Goal: Transaction & Acquisition: Purchase product/service

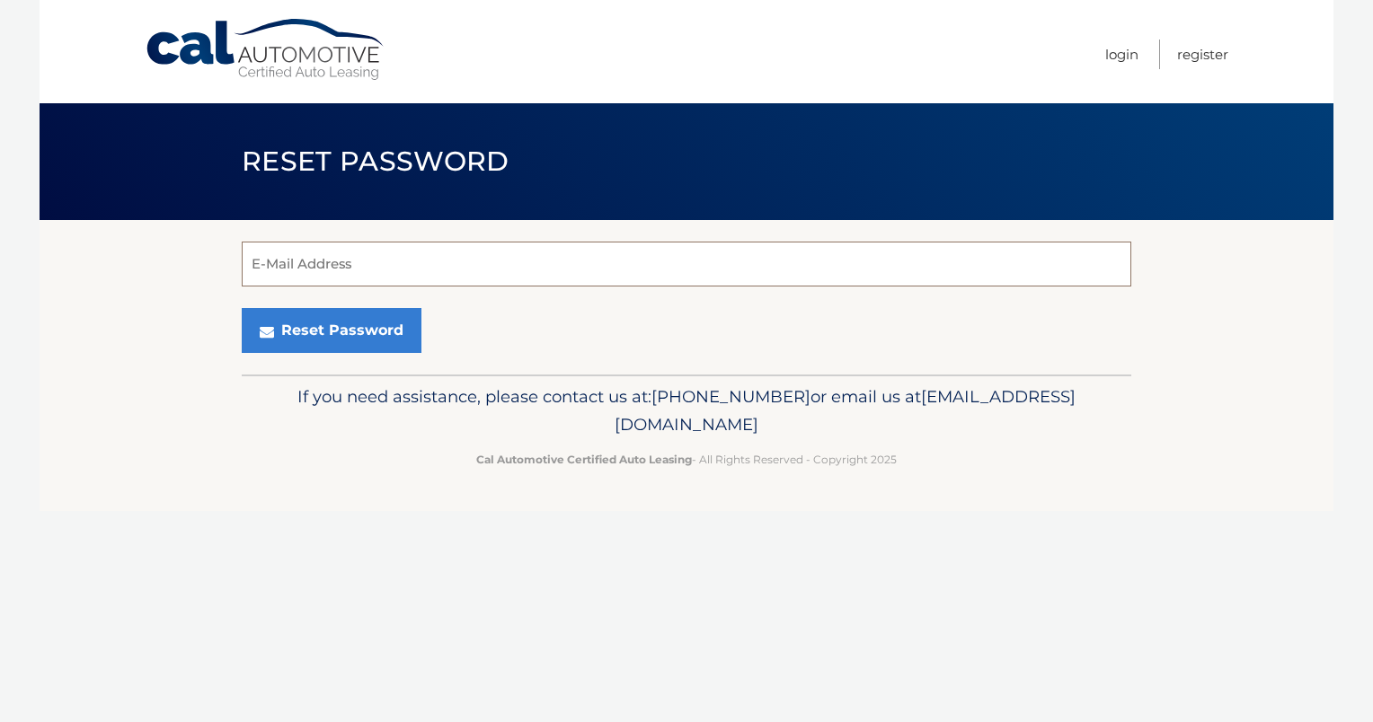
click at [349, 273] on input "E-Mail Address" at bounding box center [686, 264] width 889 height 45
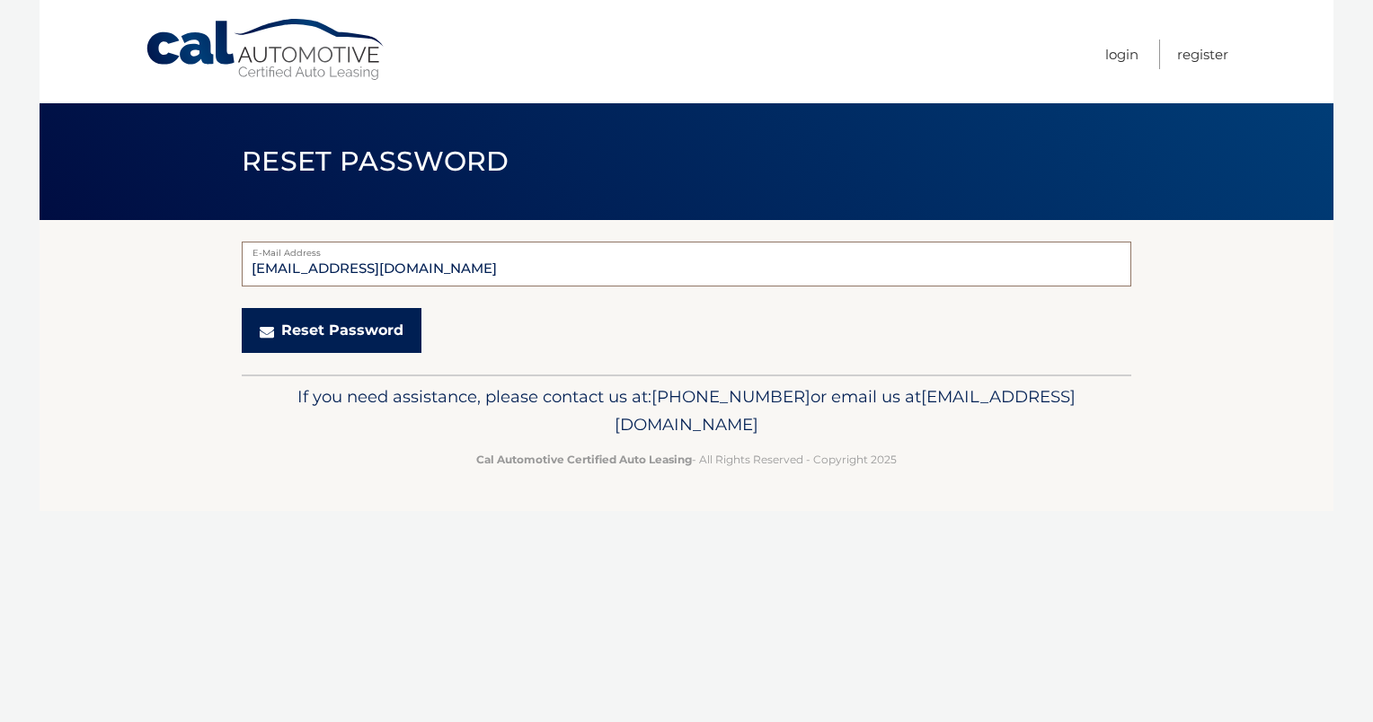
type input "[EMAIL_ADDRESS][DOMAIN_NAME]"
click at [355, 336] on button "Reset Password" at bounding box center [332, 330] width 180 height 45
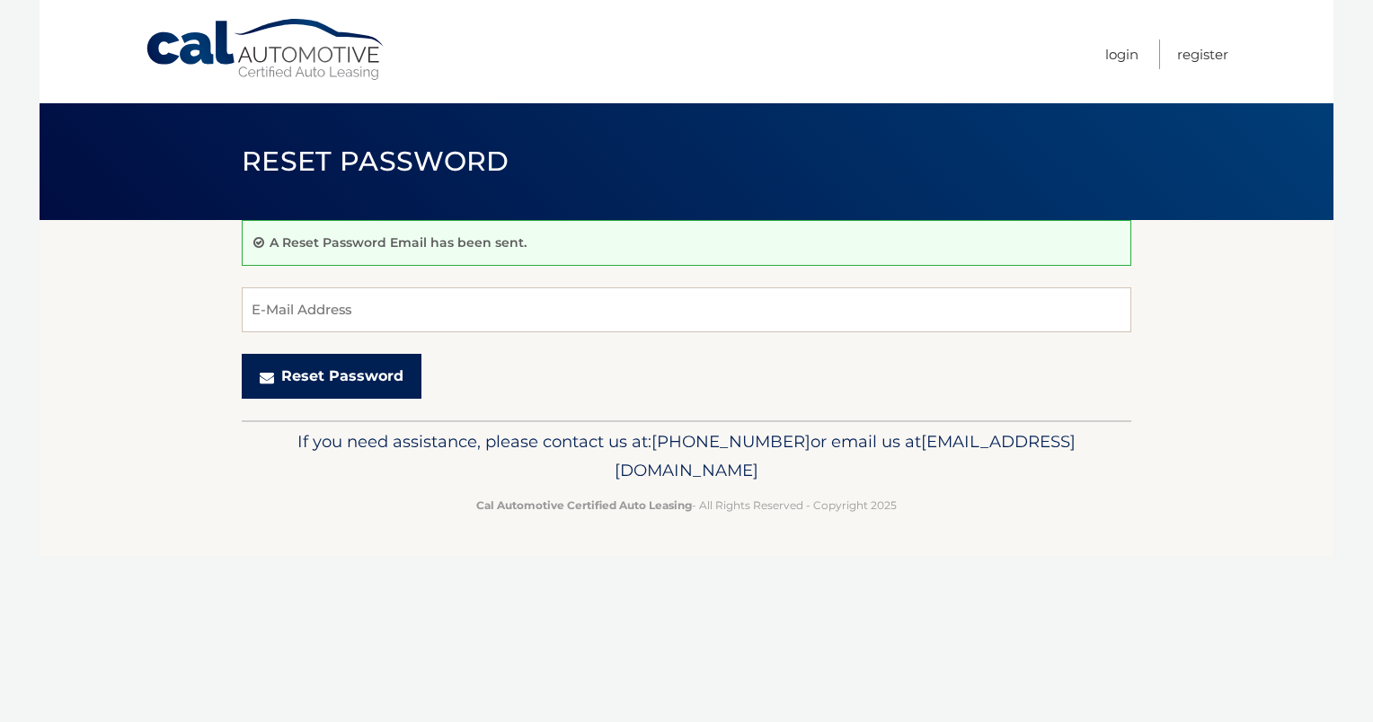
click at [315, 374] on button "Reset Password" at bounding box center [332, 376] width 180 height 45
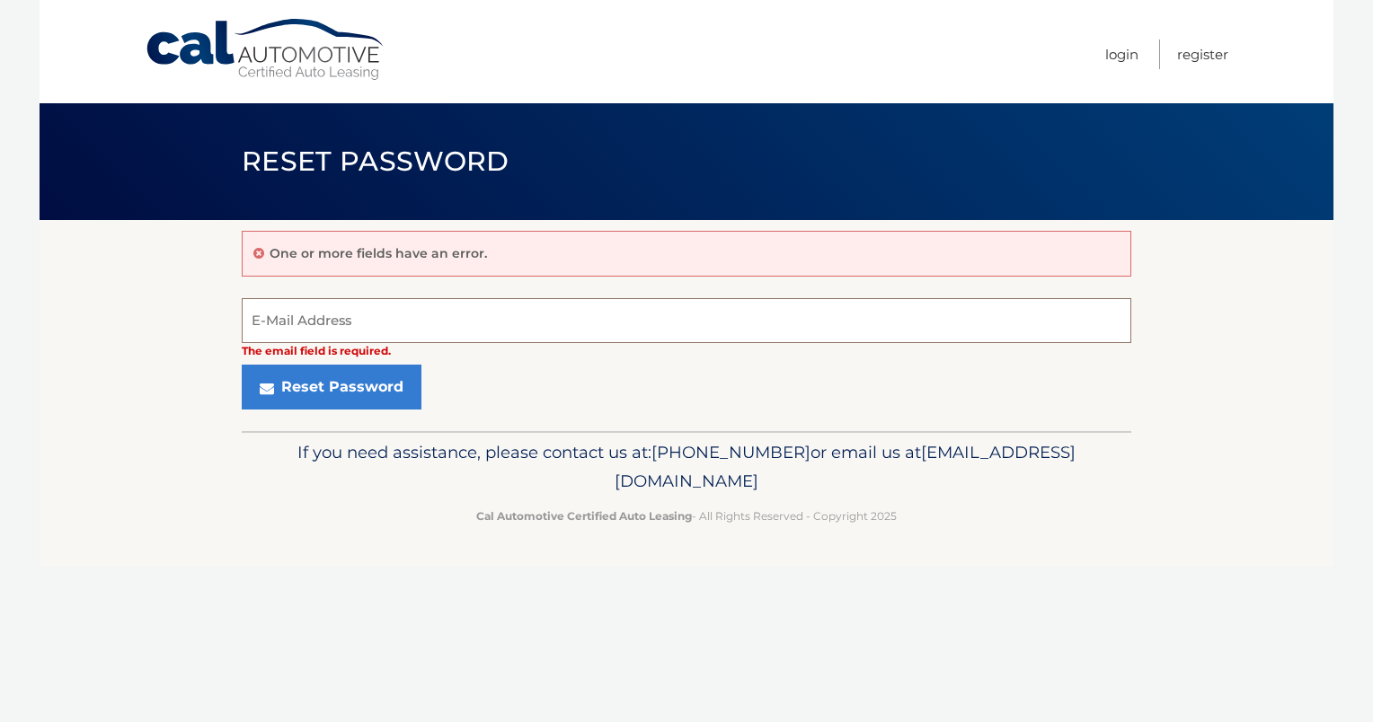
click at [283, 331] on input "E-Mail Address" at bounding box center [686, 320] width 889 height 45
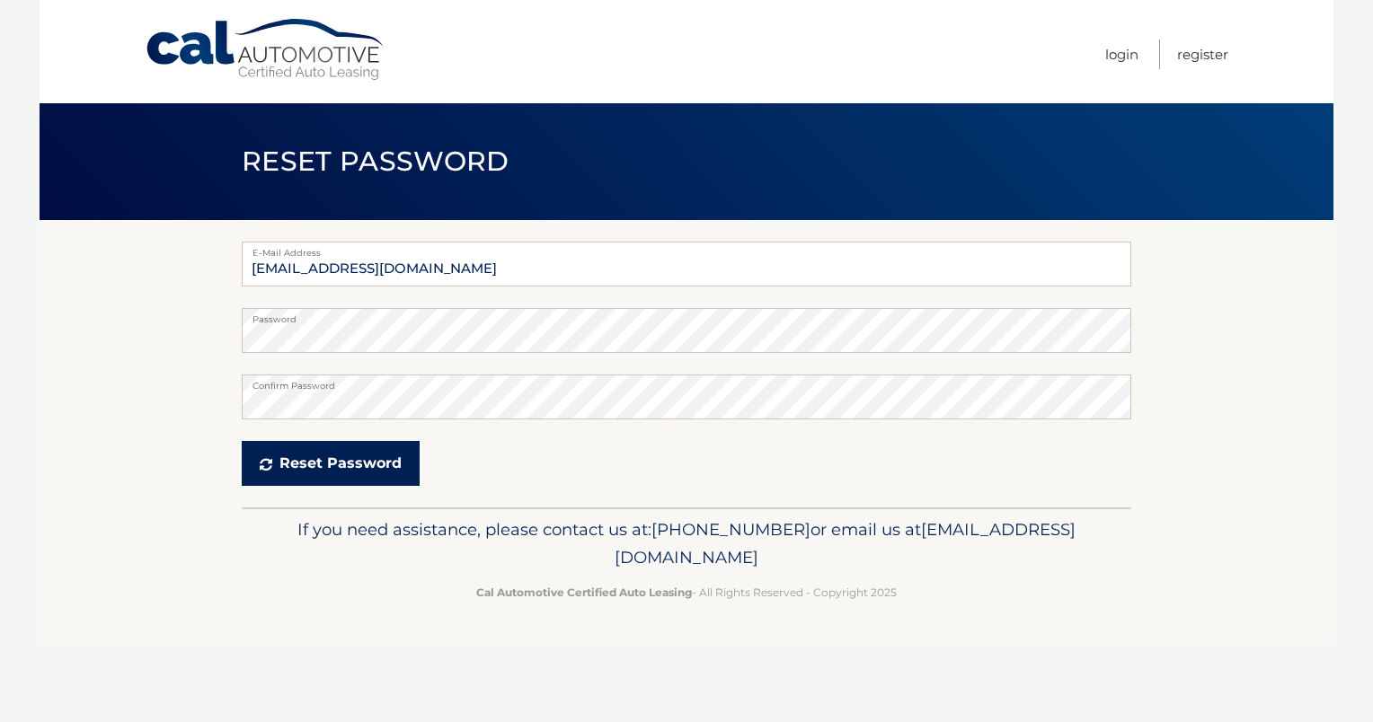
click at [362, 455] on button "Reset Password" at bounding box center [331, 463] width 178 height 45
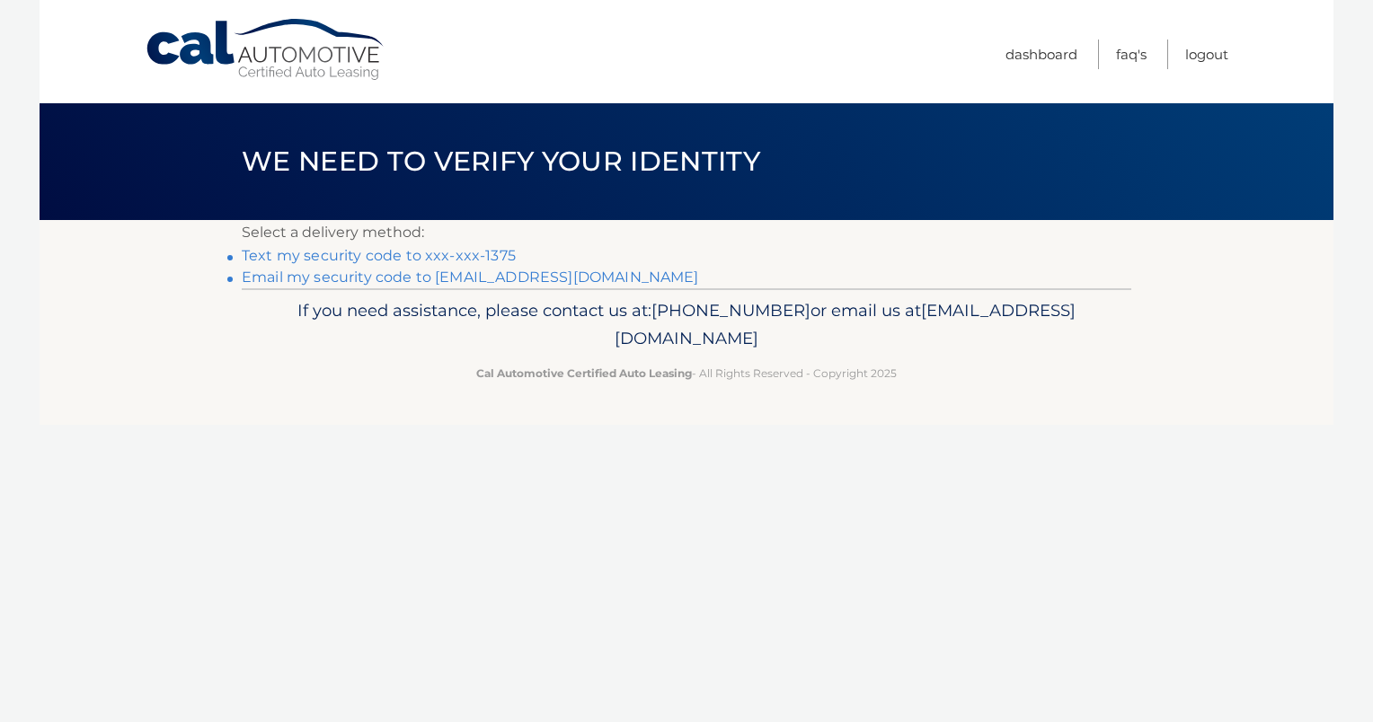
click at [406, 259] on link "Text my security code to xxx-xxx-1375" at bounding box center [379, 255] width 274 height 17
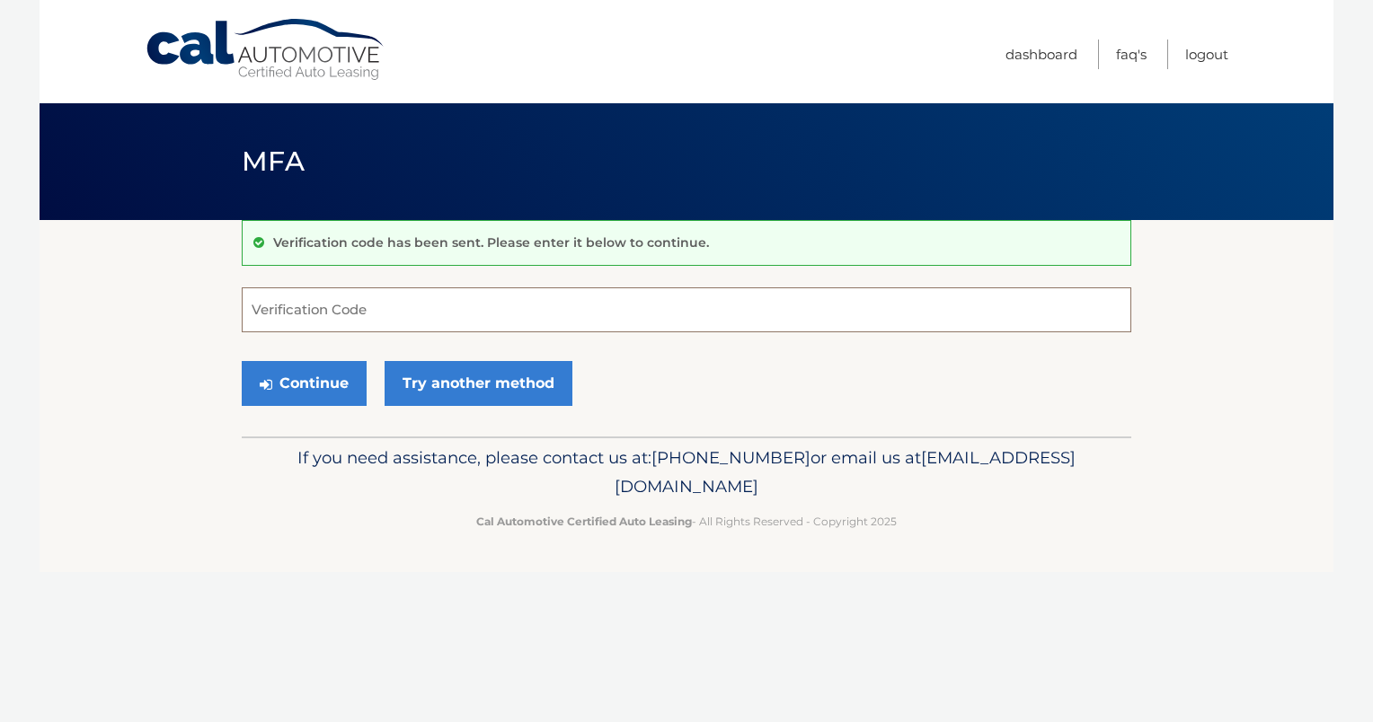
click at [266, 313] on input "Verification Code" at bounding box center [686, 309] width 889 height 45
type input "864244"
click at [298, 383] on button "Continue" at bounding box center [304, 383] width 125 height 45
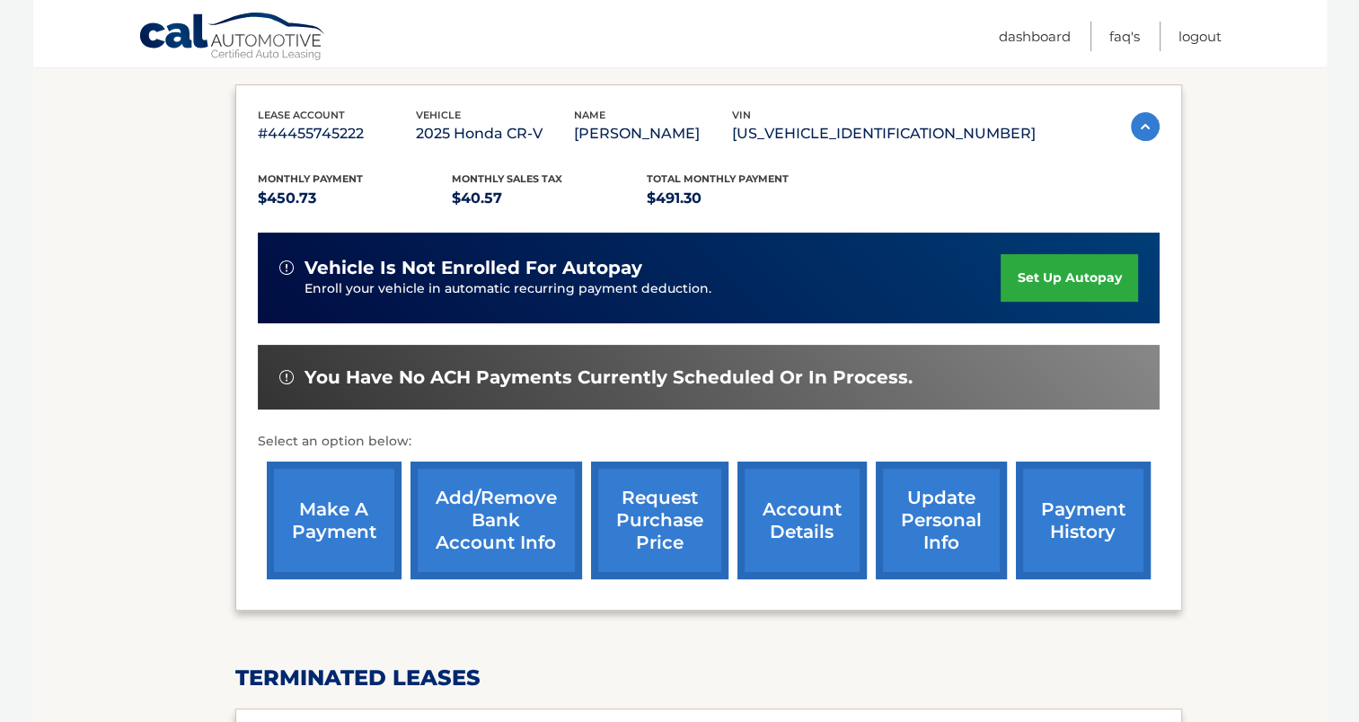
scroll to position [288, 0]
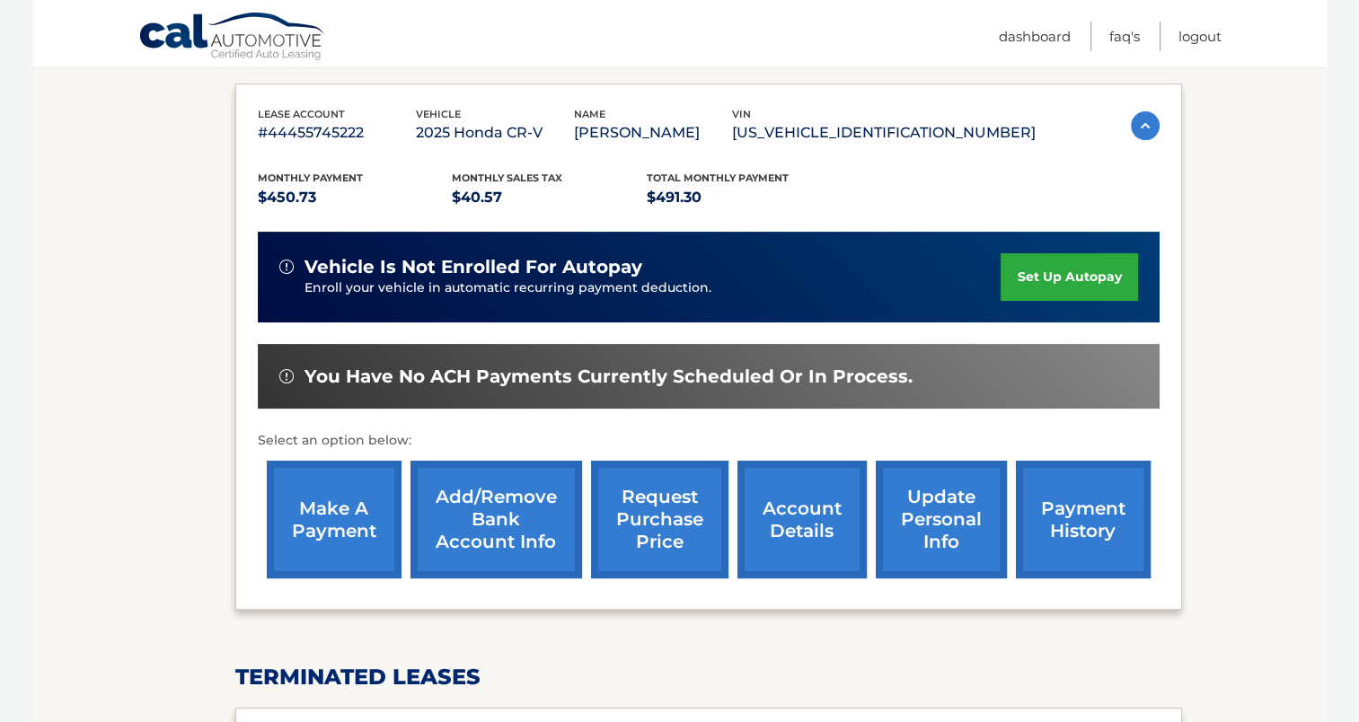
click at [360, 499] on link "make a payment" at bounding box center [334, 520] width 135 height 118
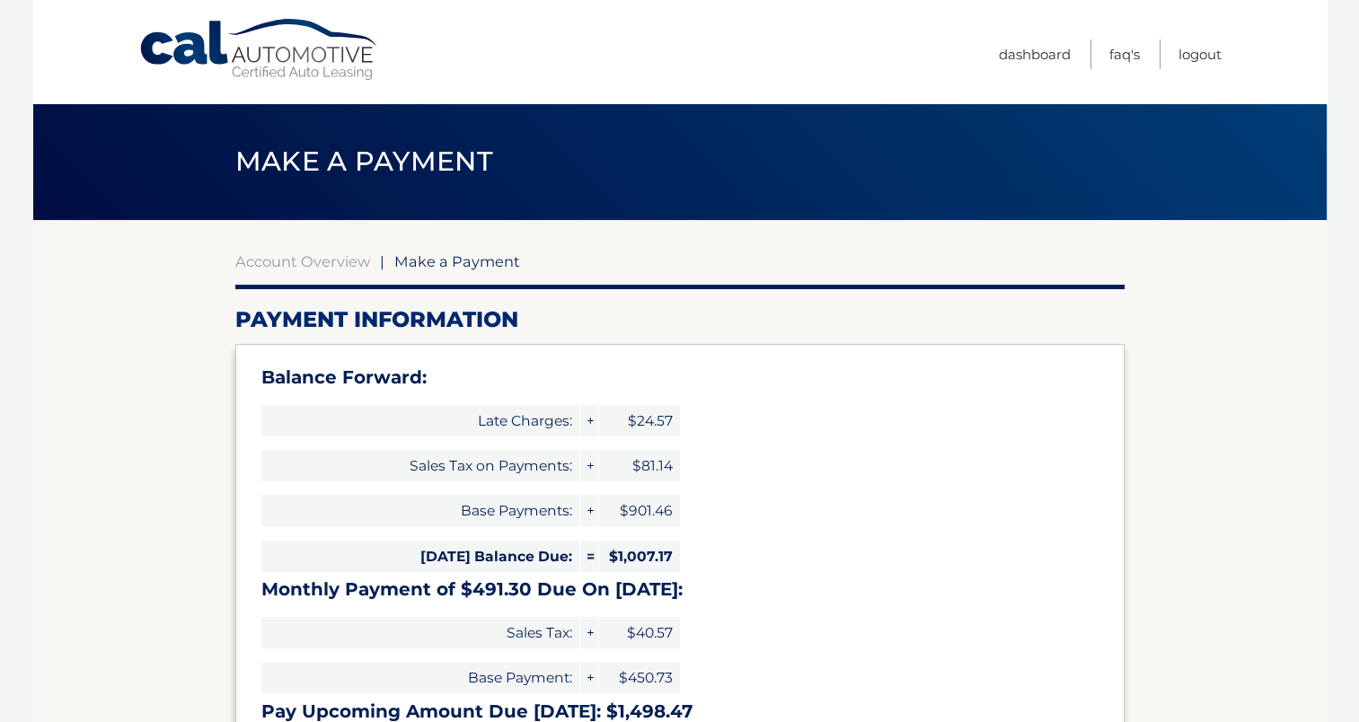
select select "MzRjMmYxMWEtNjhkYi00NjJmLThkOWEtZWMzZmVlYzI1YTNj"
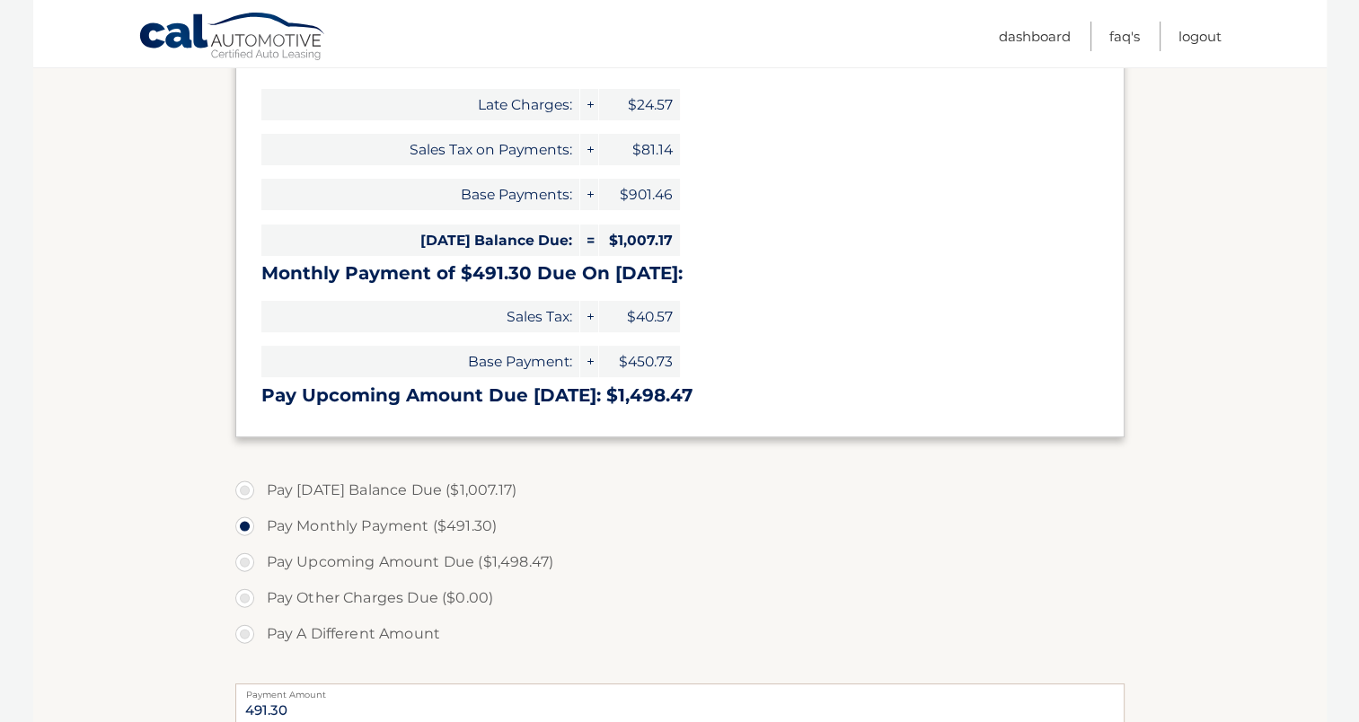
scroll to position [398, 0]
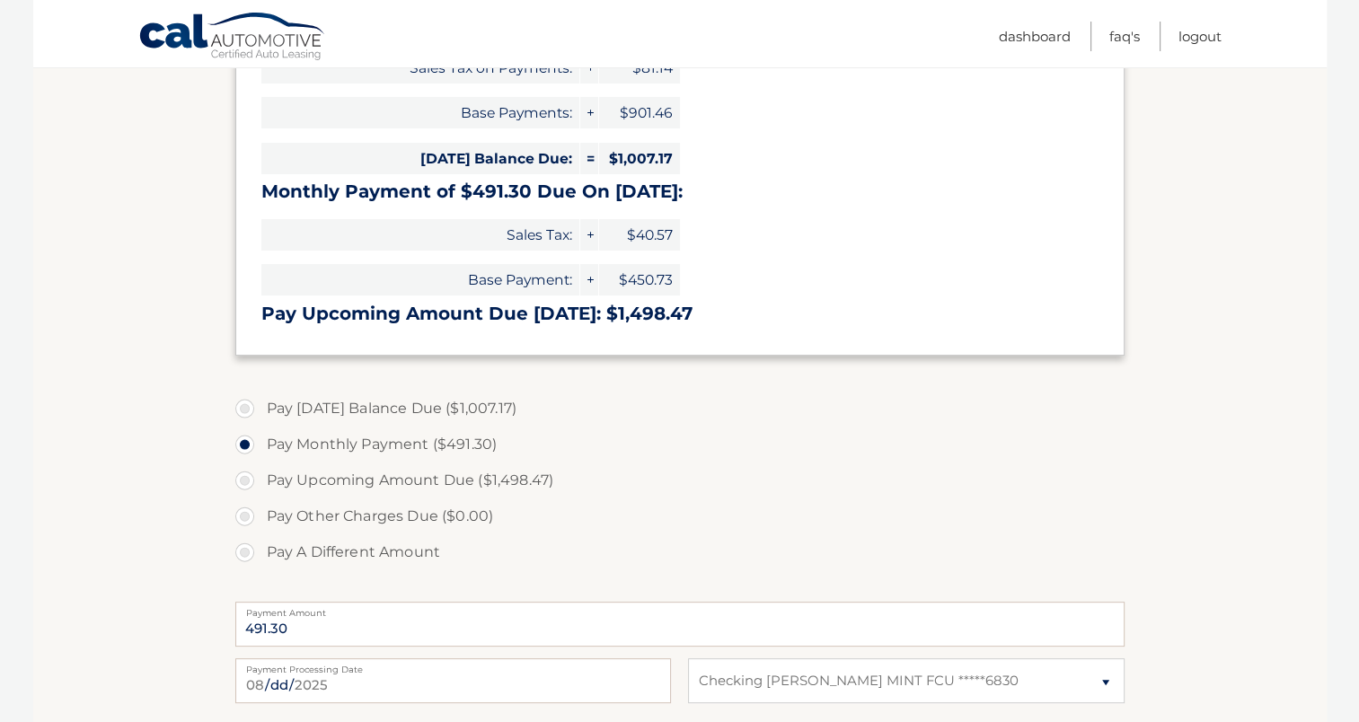
click at [248, 410] on label "Pay [DATE] Balance Due ($1,007.17)" at bounding box center [679, 409] width 889 height 36
click at [248, 410] on input "Pay Today's Balance Due ($1,007.17)" at bounding box center [252, 405] width 18 height 29
radio input "true"
type input "1007.17"
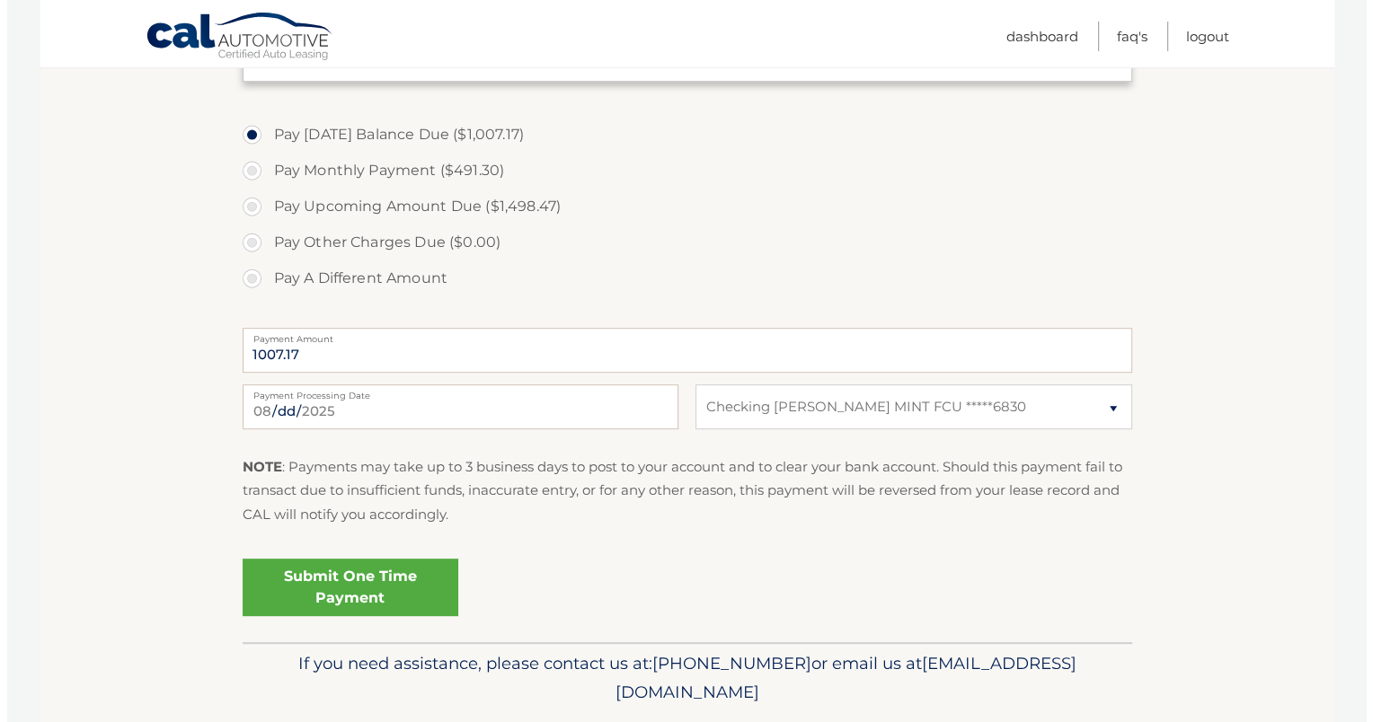
scroll to position [727, 0]
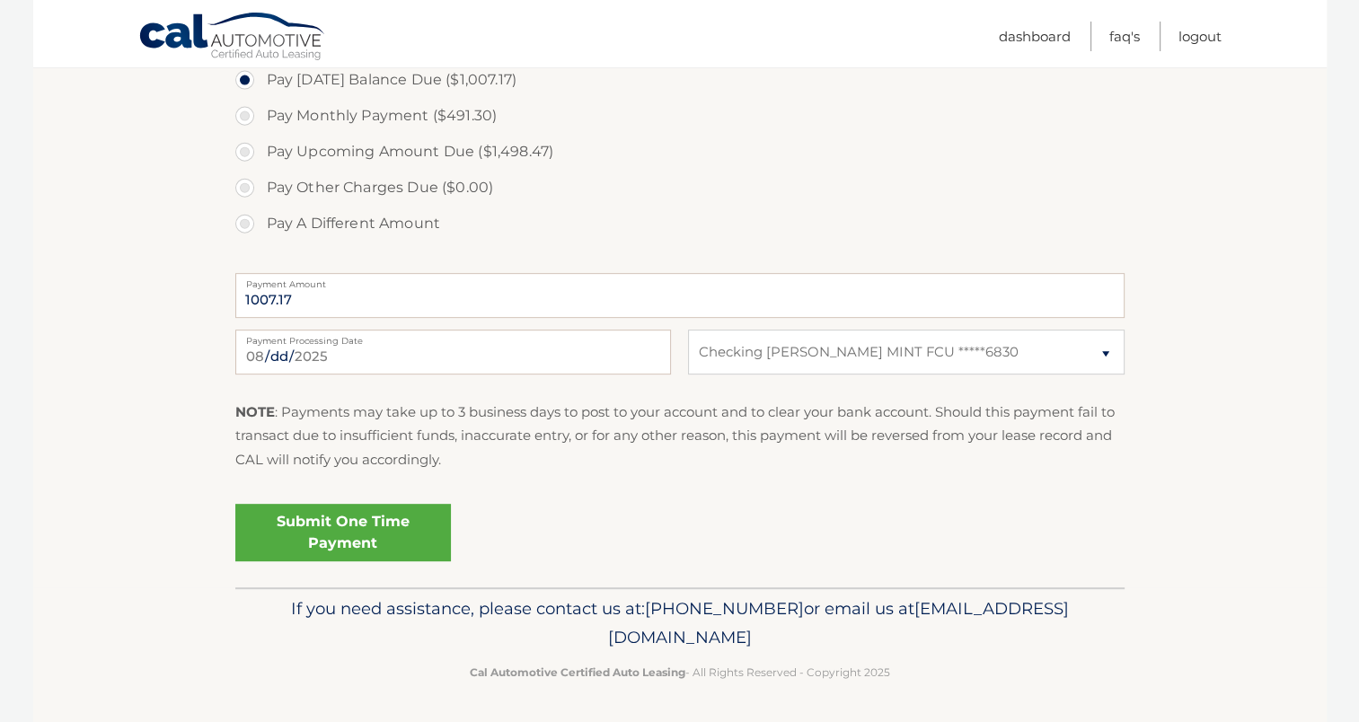
click at [348, 520] on link "Submit One Time Payment" at bounding box center [343, 532] width 216 height 57
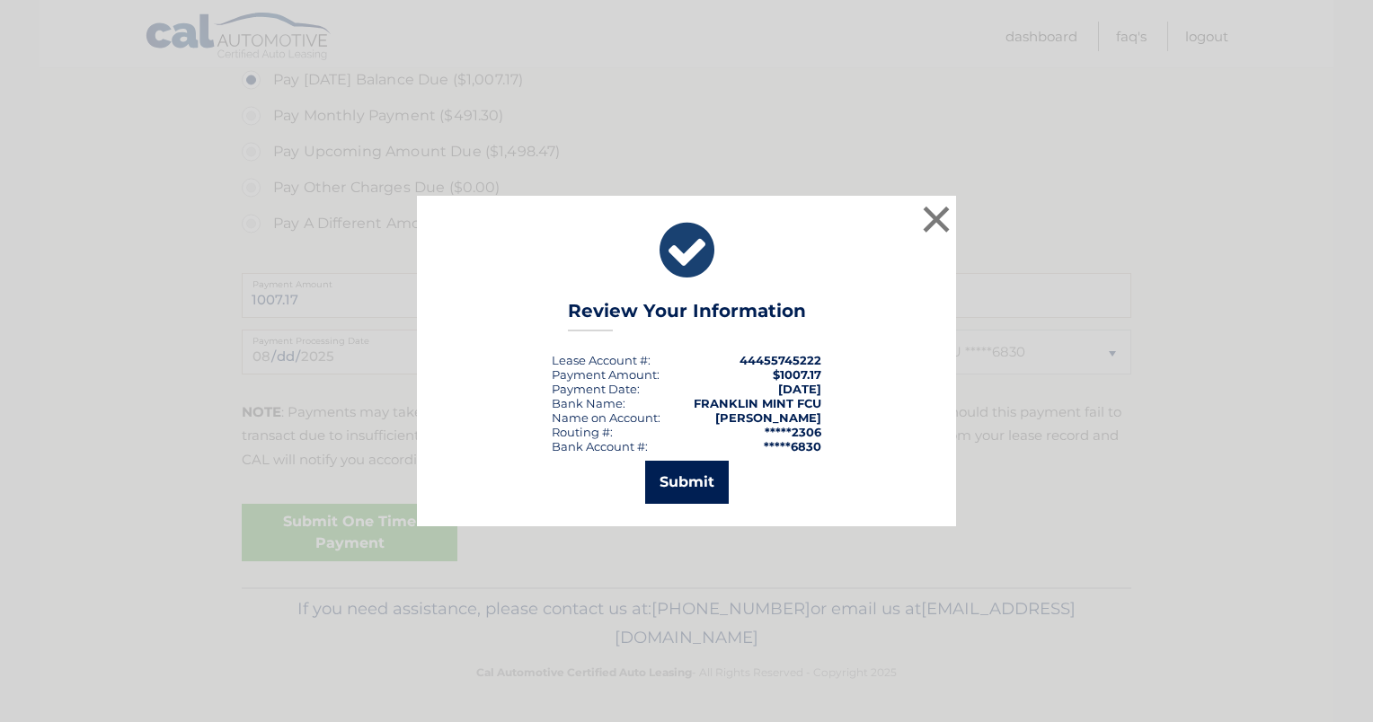
click at [699, 482] on button "Submit" at bounding box center [687, 482] width 84 height 43
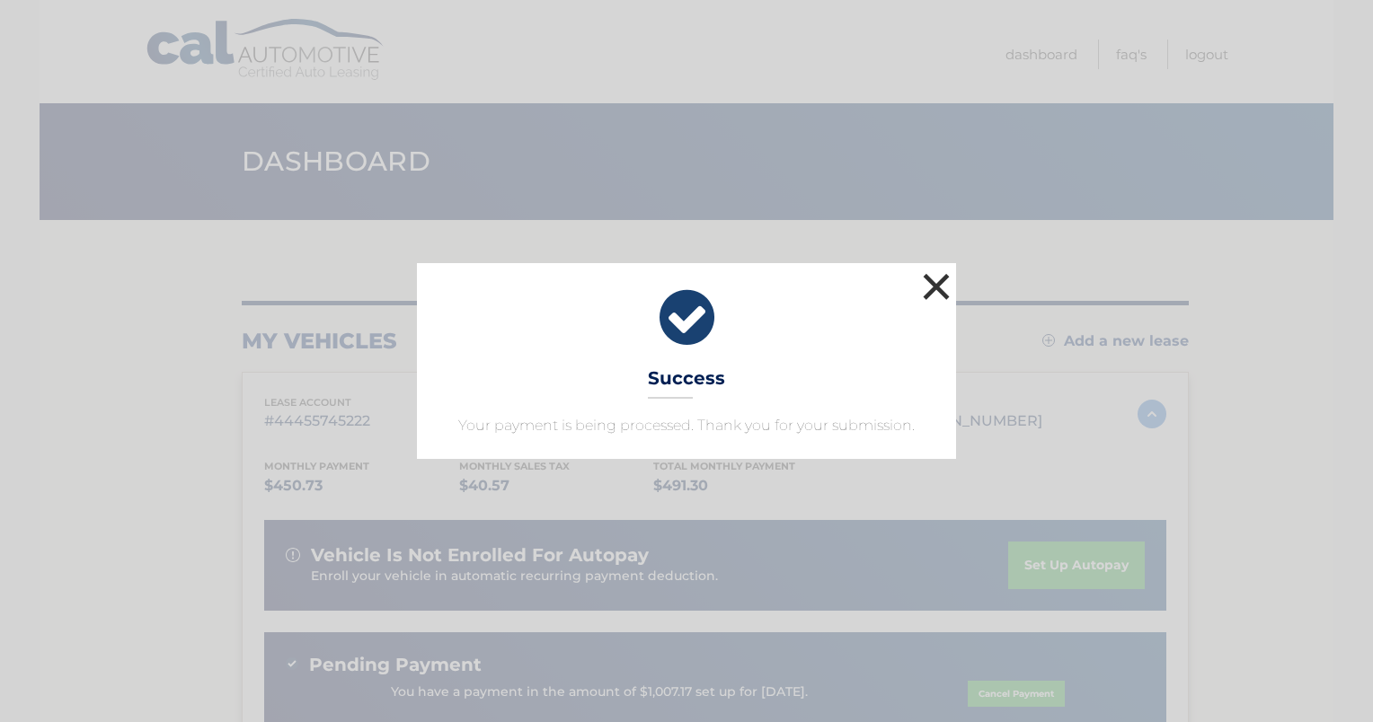
click at [938, 287] on button "×" at bounding box center [936, 287] width 36 height 36
